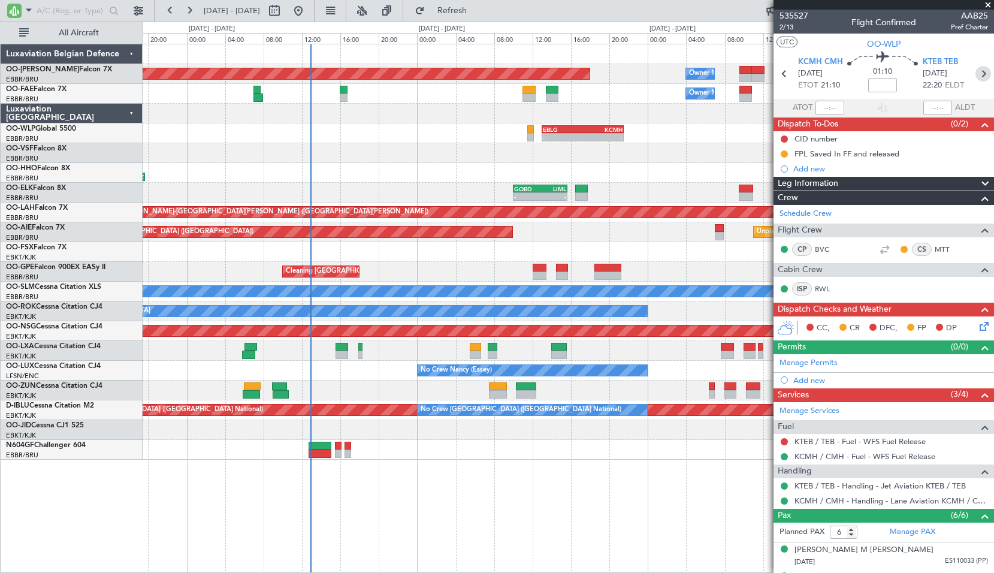
click at [977, 72] on icon at bounding box center [983, 74] width 16 height 16
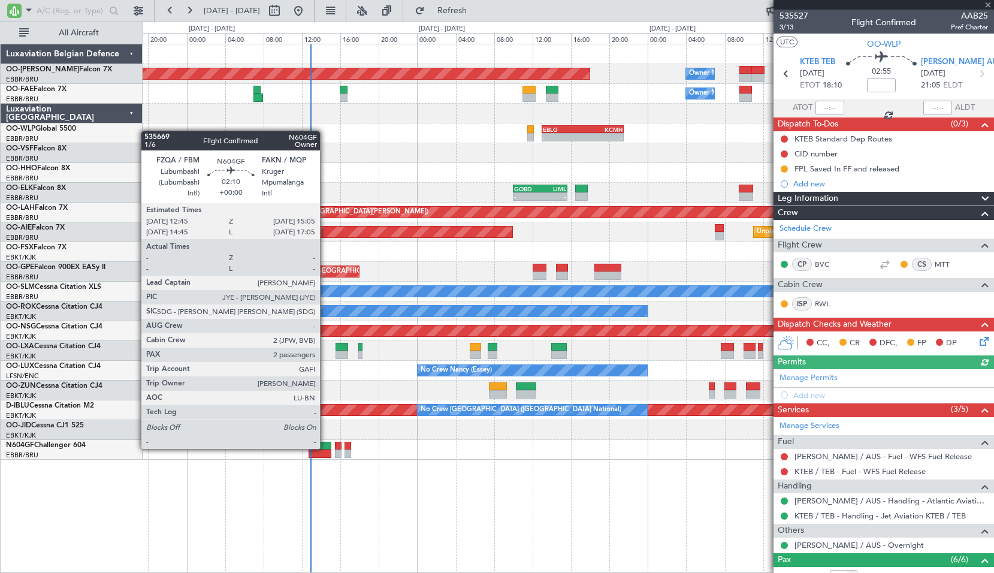
click at [325, 447] on div at bounding box center [319, 445] width 23 height 8
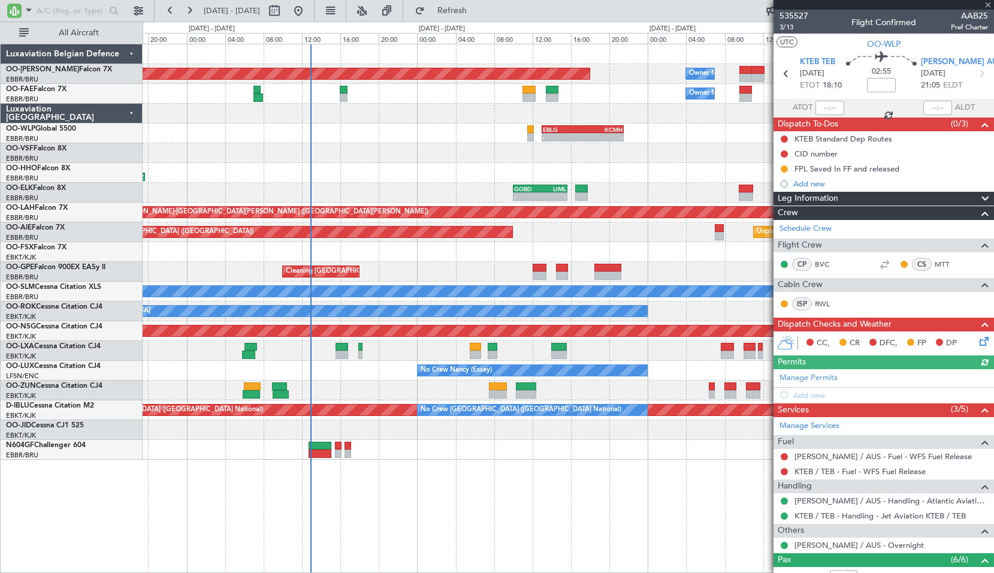
click at [414, 493] on div "Planned Maint [GEOGRAPHIC_DATA] ([GEOGRAPHIC_DATA] National) Owner [GEOGRAPHIC_…" at bounding box center [568, 308] width 851 height 529
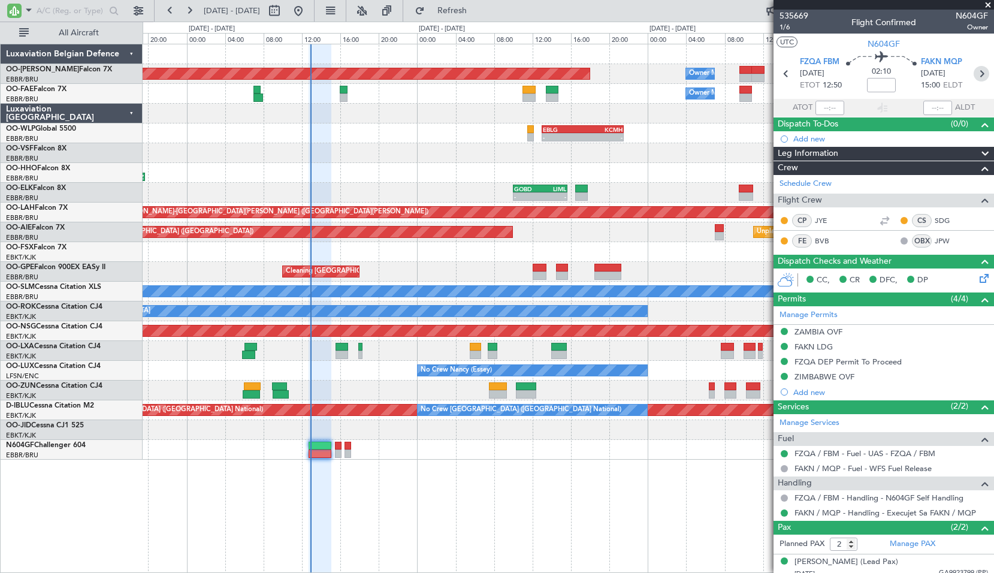
click at [977, 68] on icon at bounding box center [981, 74] width 16 height 16
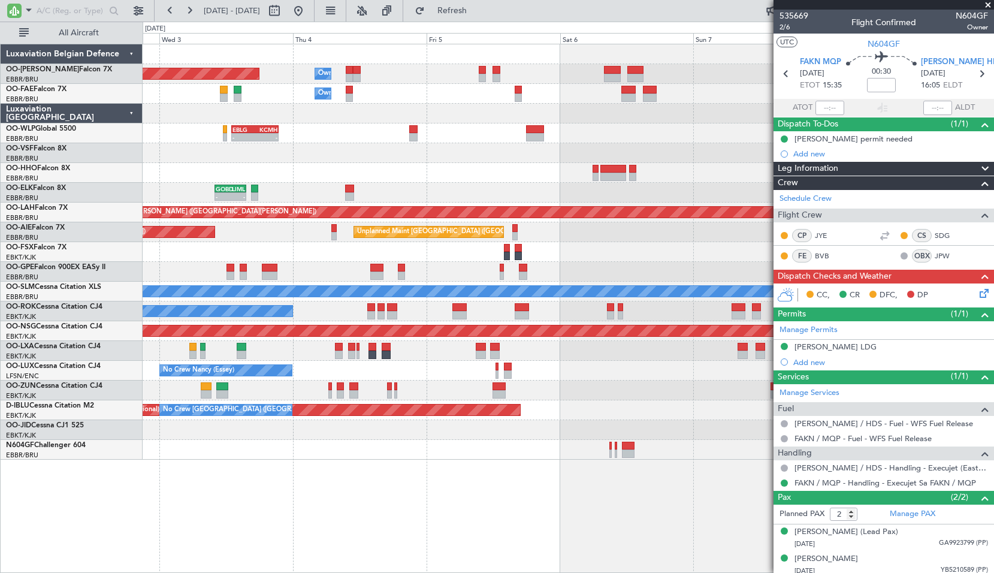
click at [284, 153] on div "Planned Maint [GEOGRAPHIC_DATA] ([GEOGRAPHIC_DATA] National) Owner [GEOGRAPHIC_…" at bounding box center [568, 251] width 850 height 415
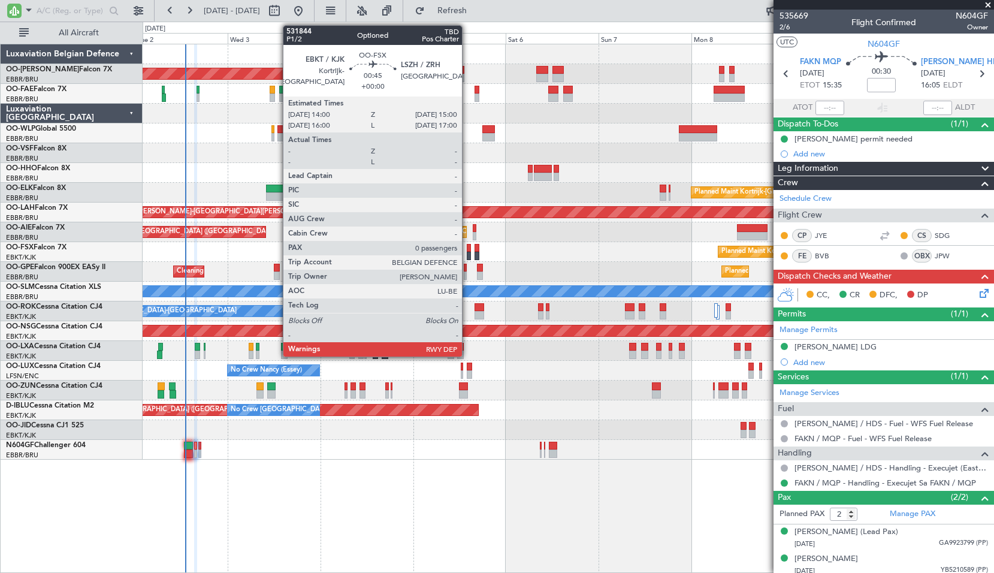
click at [467, 247] on div at bounding box center [469, 248] width 4 height 8
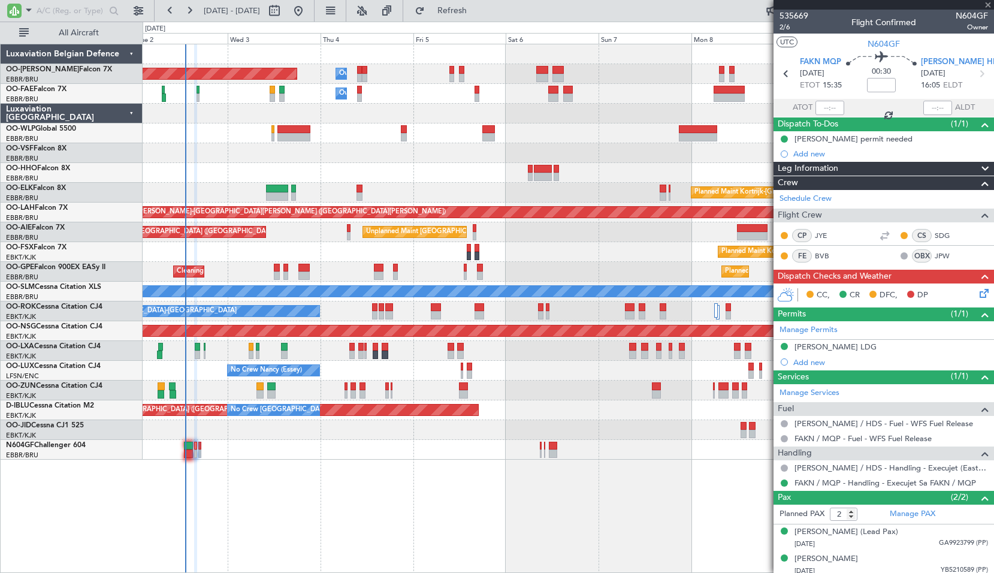
click at [508, 247] on div "Planned Maint Kortrijk-[GEOGRAPHIC_DATA]" at bounding box center [568, 252] width 850 height 20
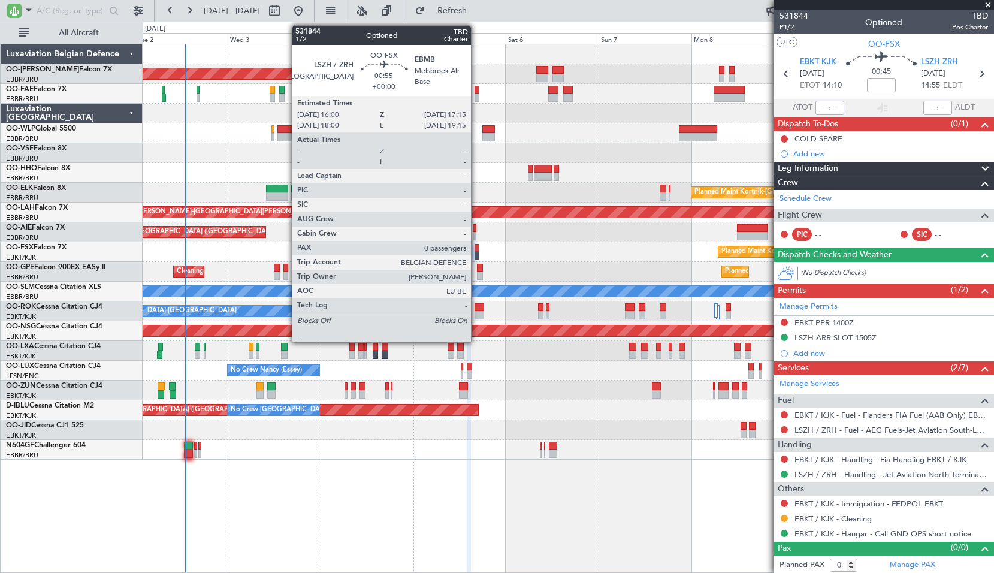
click at [478, 251] on div at bounding box center [476, 248] width 5 height 8
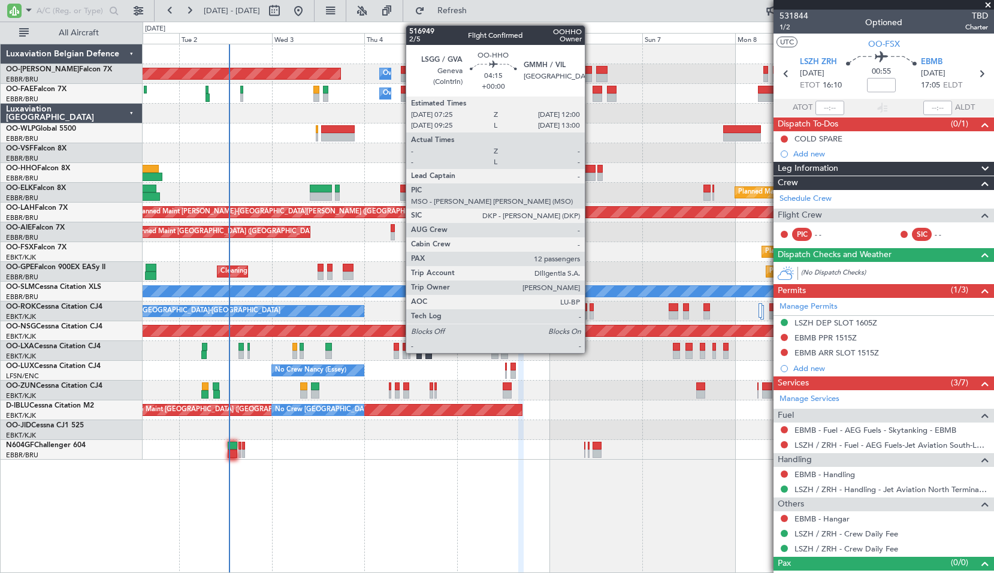
click at [590, 179] on div at bounding box center [586, 176] width 18 height 8
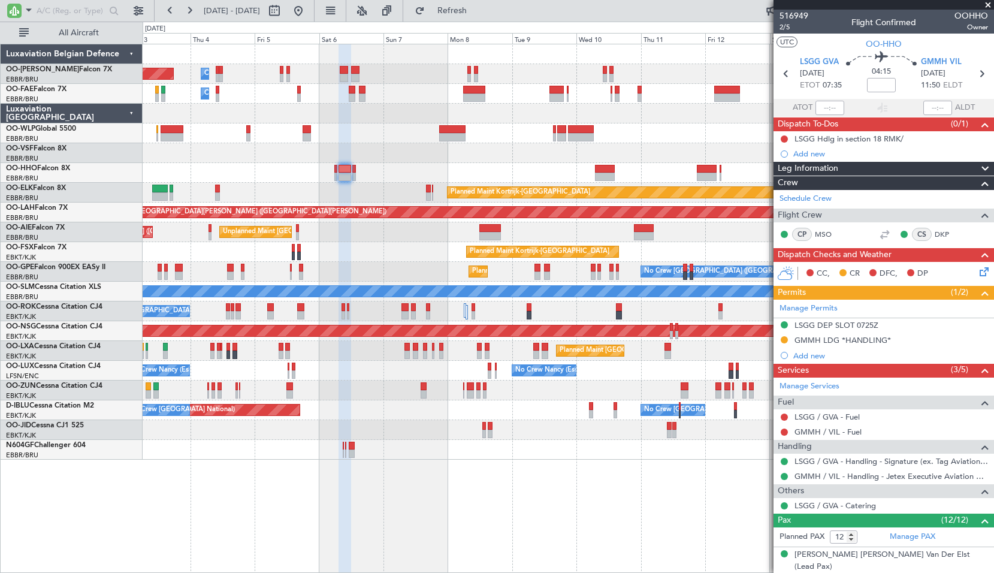
click at [374, 244] on div "Planned Maint [GEOGRAPHIC_DATA] ([GEOGRAPHIC_DATA] National) Owner [GEOGRAPHIC_…" at bounding box center [568, 251] width 850 height 415
click at [973, 78] on icon at bounding box center [981, 74] width 16 height 16
type input "0"
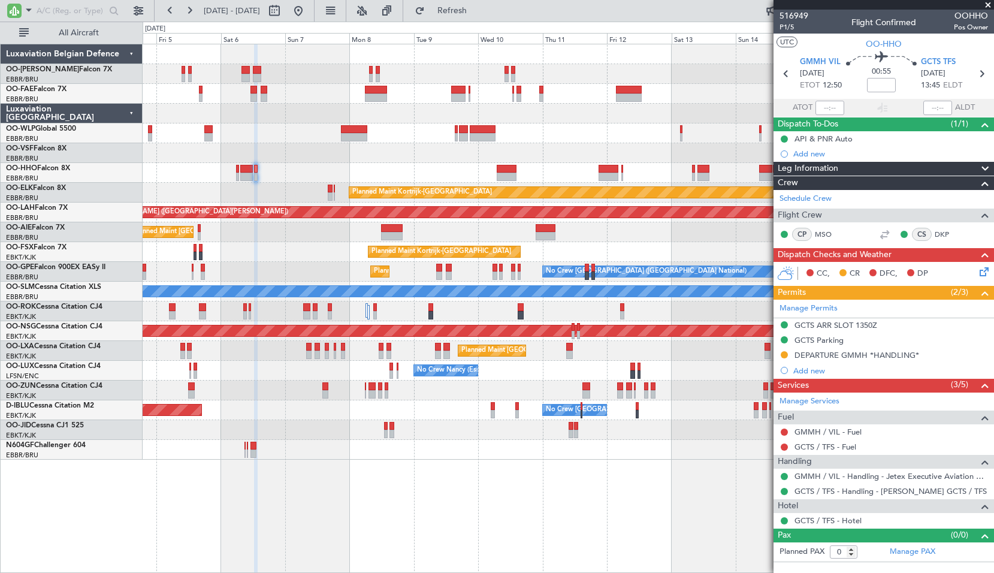
click at [544, 166] on div "Owner Melsbroek Air Base Planned Maint [GEOGRAPHIC_DATA] ([GEOGRAPHIC_DATA]) Ow…" at bounding box center [568, 251] width 850 height 415
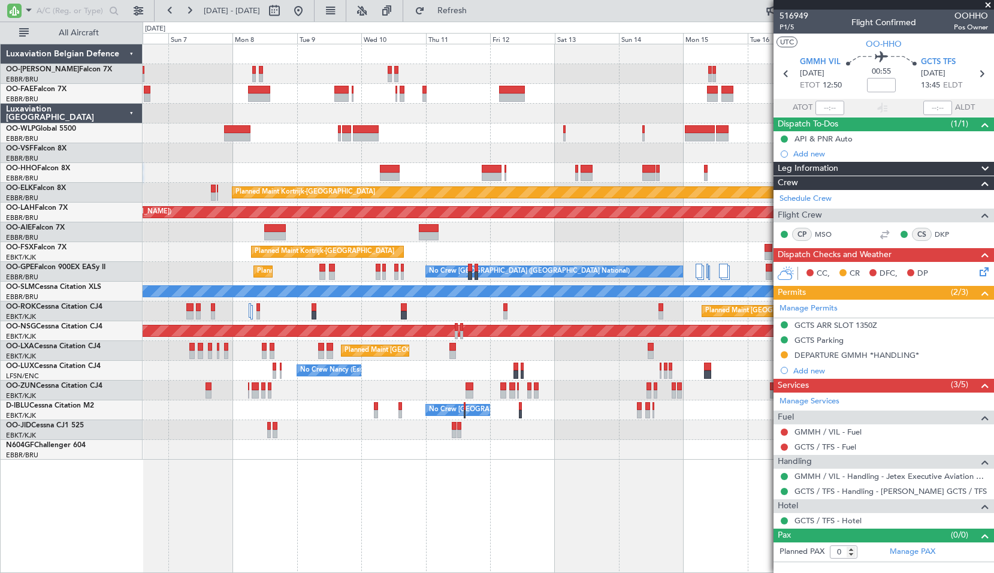
click at [523, 154] on div at bounding box center [568, 153] width 850 height 20
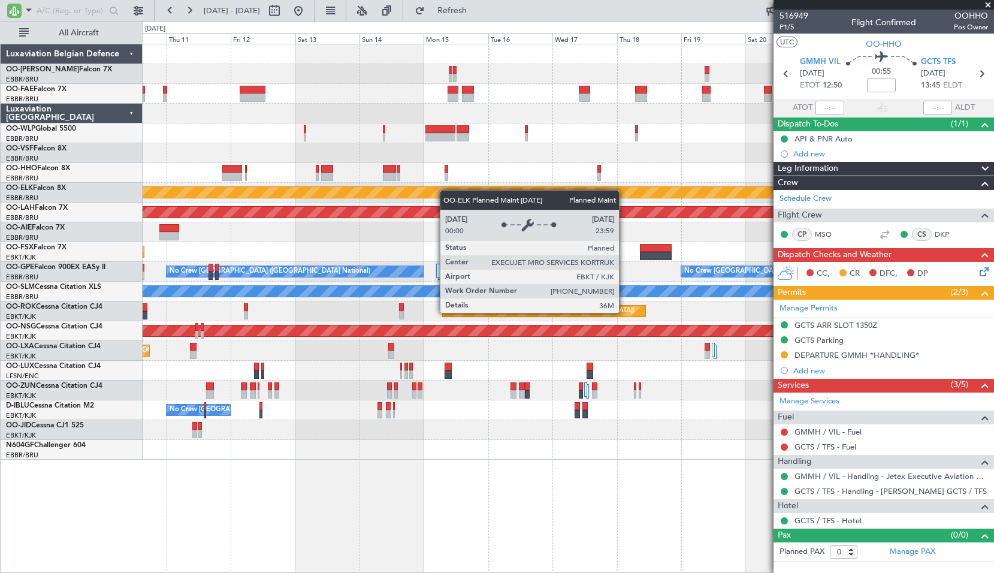
click at [419, 196] on div "Planned Maint Kortrijk-[GEOGRAPHIC_DATA] Planned [GEOGRAPHIC_DATA][PERSON_NAME]…" at bounding box center [568, 251] width 850 height 415
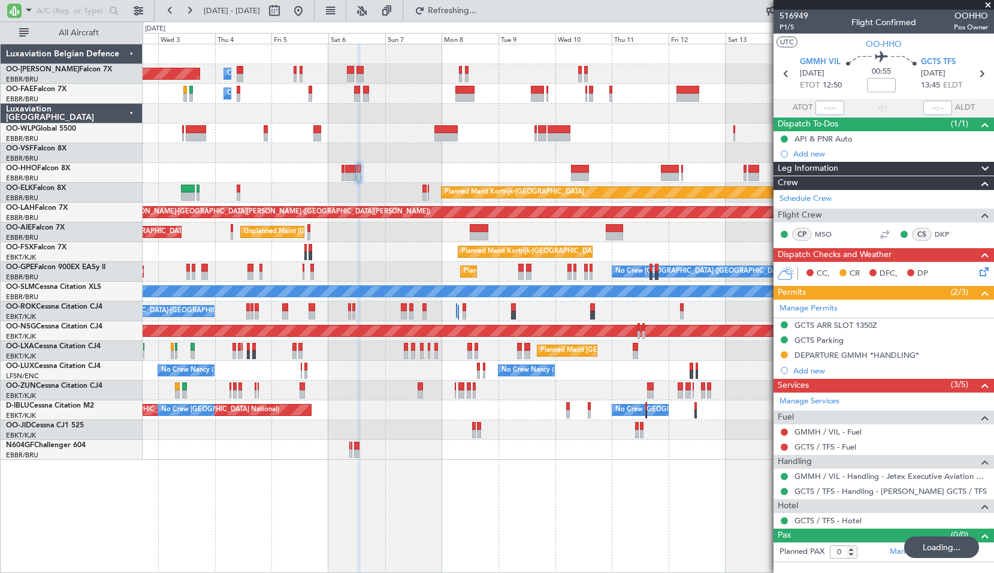
click at [721, 467] on div "Owner Melsbroek Air Base Planned Maint [GEOGRAPHIC_DATA] ([GEOGRAPHIC_DATA]) Ow…" at bounding box center [568, 308] width 851 height 529
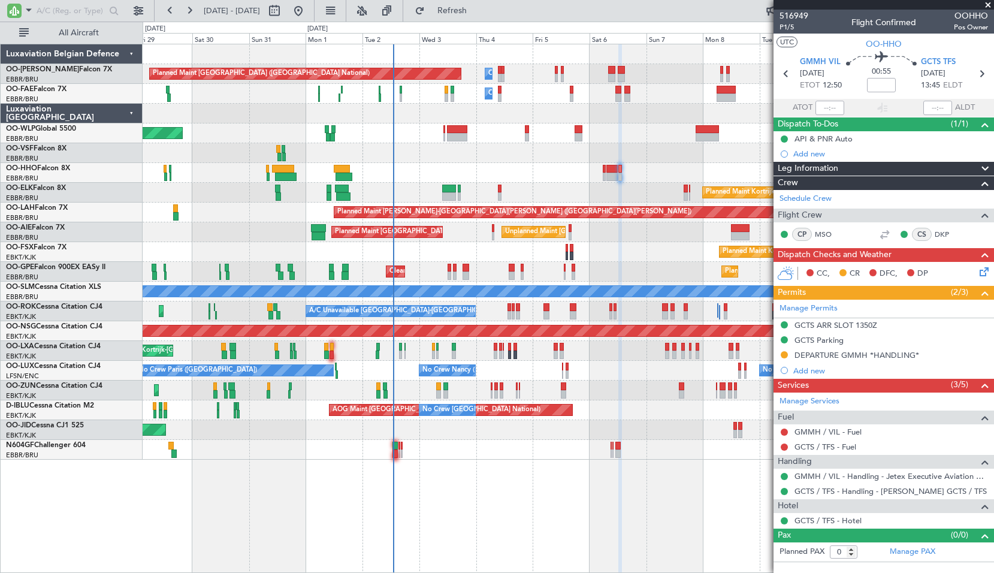
click at [553, 500] on div "Planned Maint [GEOGRAPHIC_DATA] ([GEOGRAPHIC_DATA] National) Owner [GEOGRAPHIC_…" at bounding box center [568, 308] width 851 height 529
click at [456, 10] on button "Refresh" at bounding box center [445, 10] width 72 height 19
click at [485, 158] on div at bounding box center [568, 153] width 850 height 20
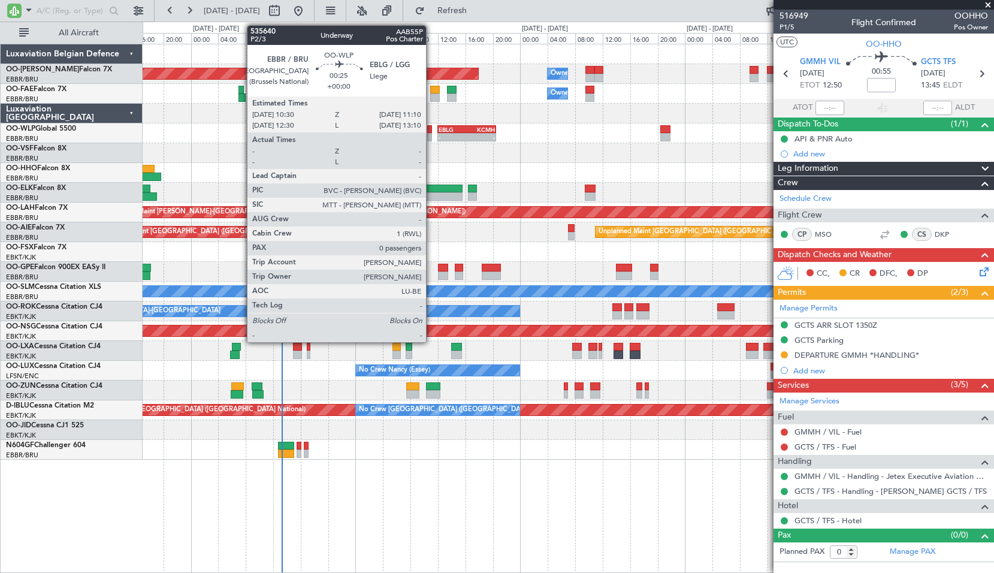
click at [431, 137] on div at bounding box center [429, 137] width 5 height 8
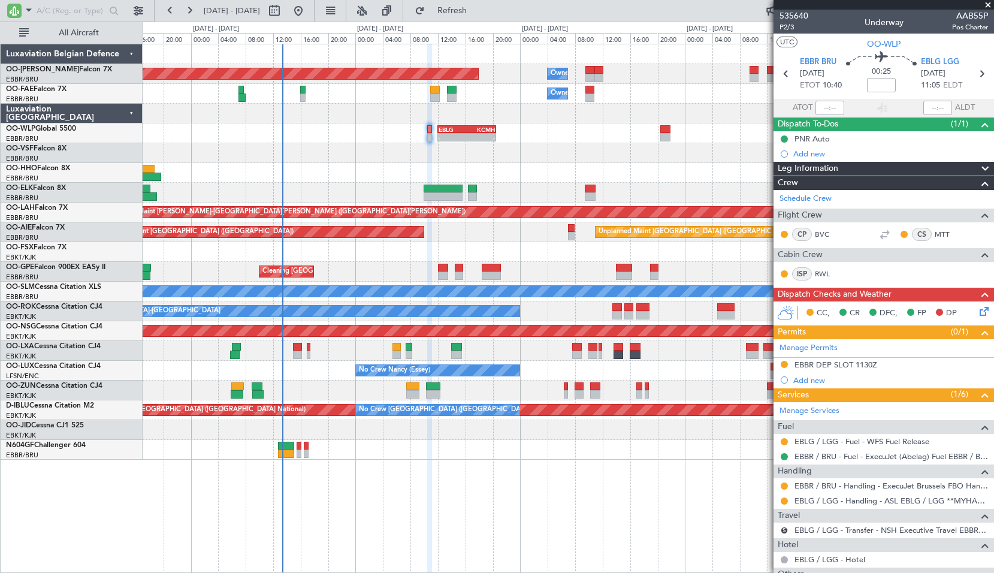
click at [986, 4] on span at bounding box center [988, 5] width 12 height 11
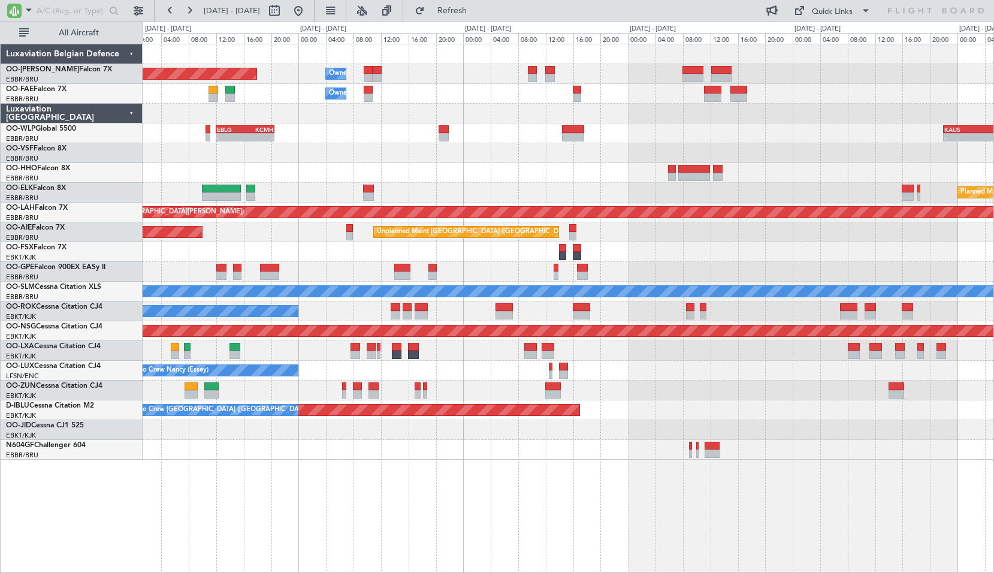
click at [508, 257] on div "Planned Maint Kortrijk-[GEOGRAPHIC_DATA]" at bounding box center [568, 252] width 850 height 20
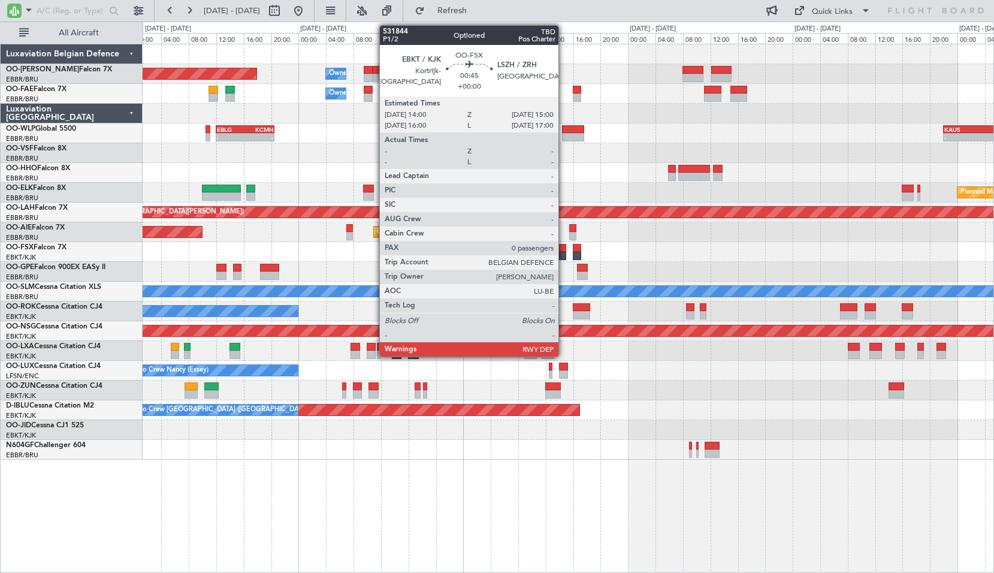
click at [564, 251] on div at bounding box center [562, 248] width 7 height 8
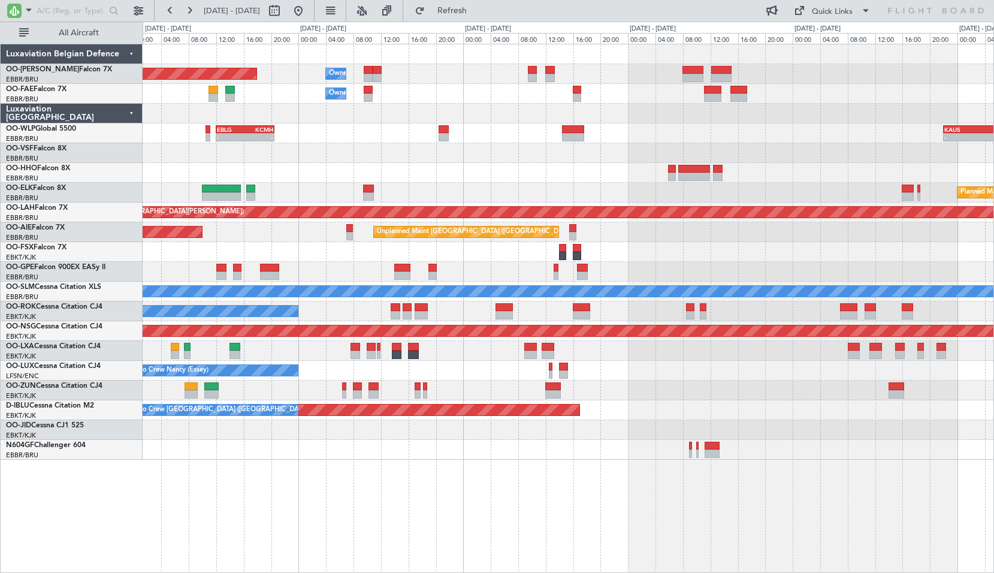
click at [637, 256] on div "Planned Maint Kortrijk-[GEOGRAPHIC_DATA]" at bounding box center [568, 252] width 850 height 20
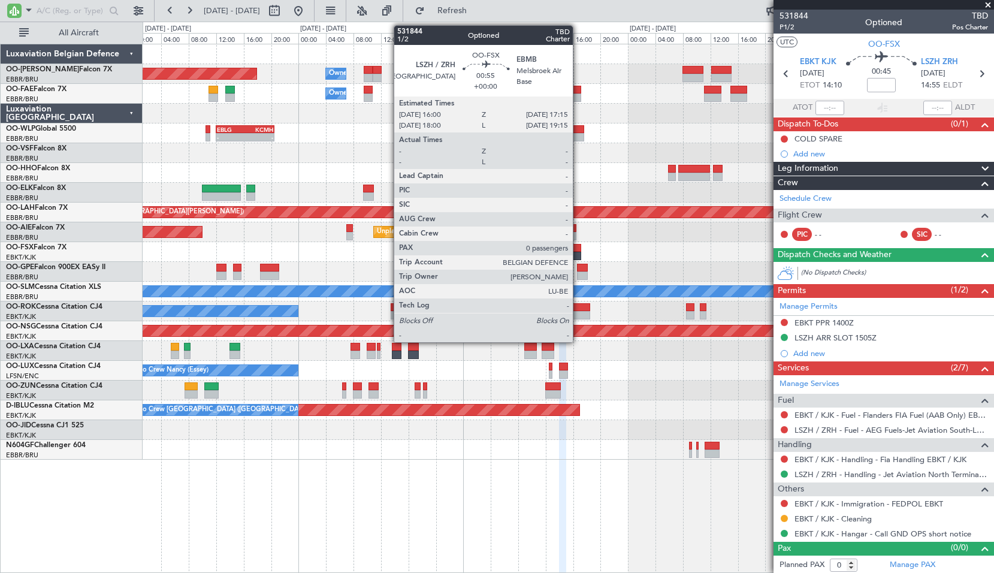
click at [578, 248] on div at bounding box center [577, 248] width 9 height 8
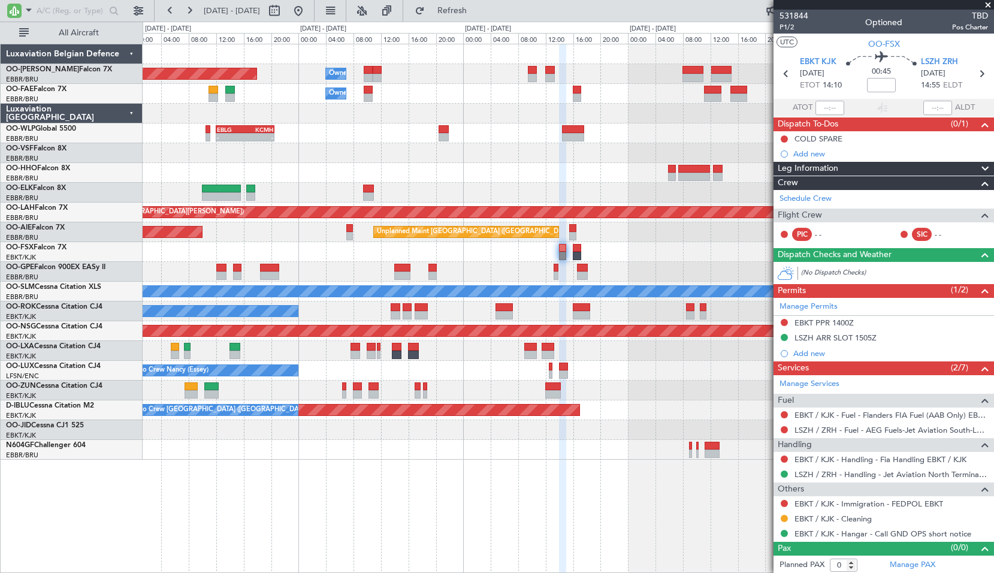
click at [622, 247] on div "Planned Maint Kortrijk-[GEOGRAPHIC_DATA]" at bounding box center [568, 252] width 850 height 20
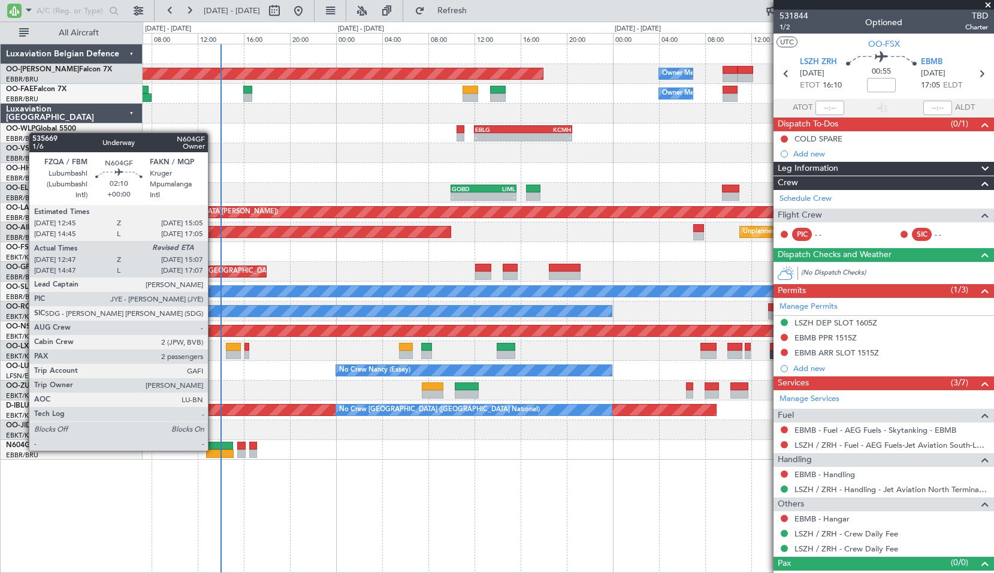
click at [213, 449] on div at bounding box center [219, 453] width 27 height 8
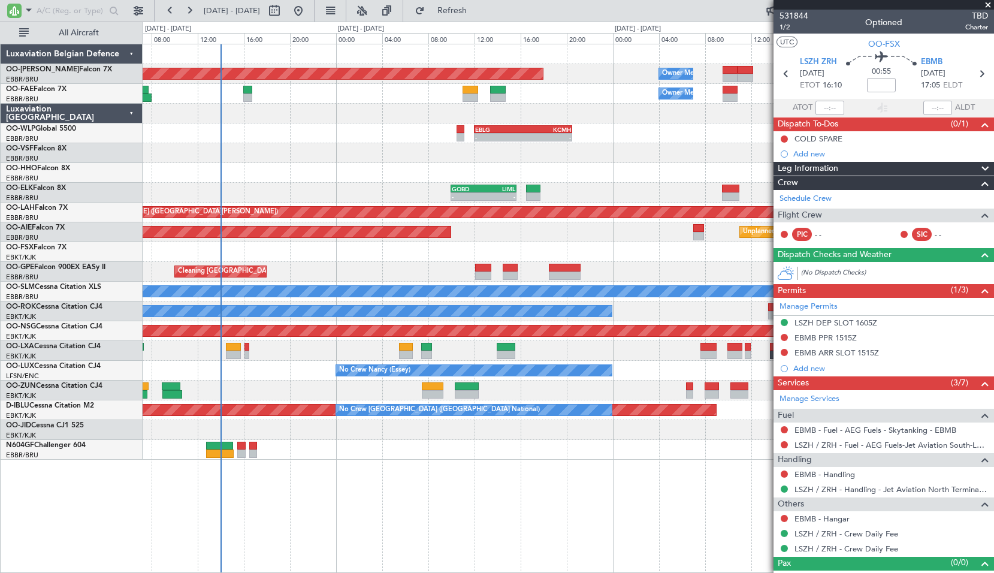
click at [342, 459] on div at bounding box center [568, 450] width 850 height 20
type input "12:52"
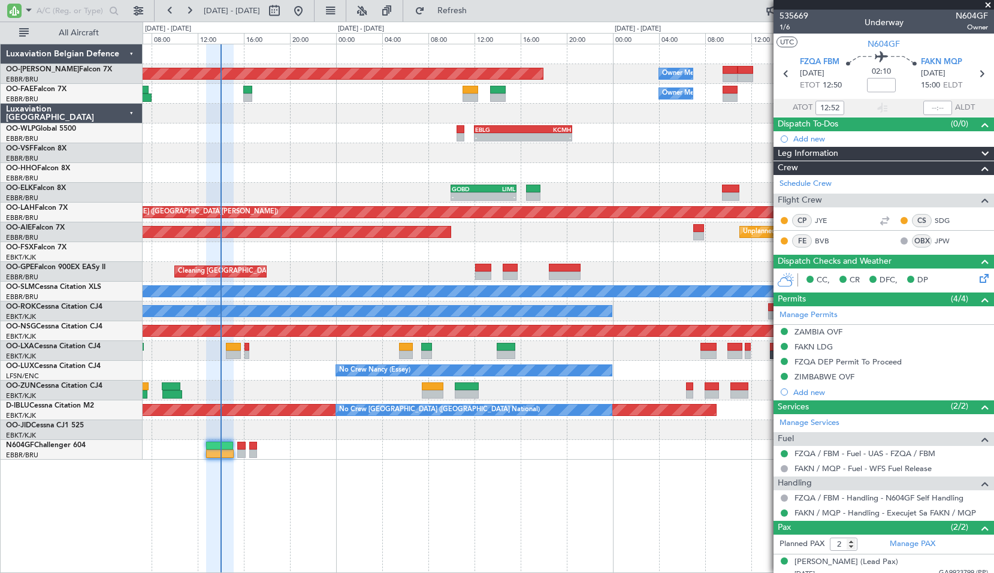
click at [988, 4] on span at bounding box center [988, 5] width 12 height 11
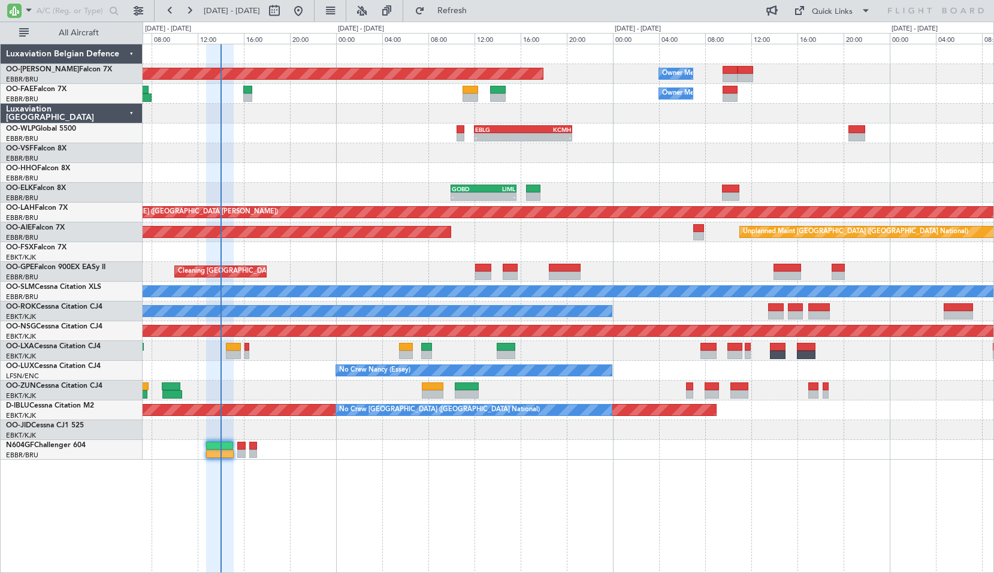
type input "0"
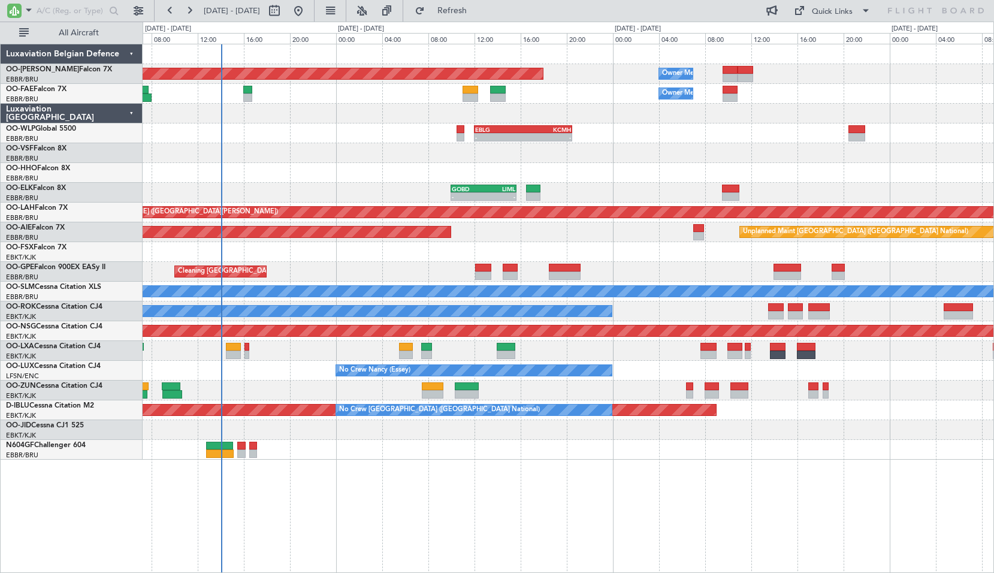
click at [965, 572] on html ":::: x [DATE] - [DATE] Refresh Quick Links All Aircraft Planned Maint [GEOGRAPH…" at bounding box center [497, 286] width 994 height 573
